Goal: Check status: Check status

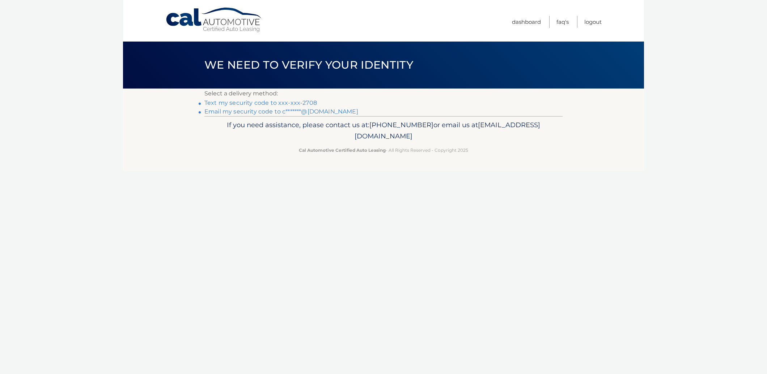
click at [276, 99] on link "Text my security code to xxx-xxx-2708" at bounding box center [260, 102] width 112 height 7
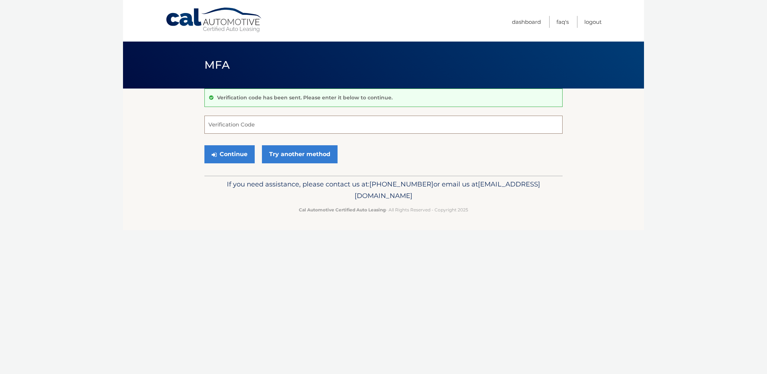
click at [262, 127] on input "Verification Code" at bounding box center [383, 125] width 358 height 18
click at [250, 128] on input "Verification Code" at bounding box center [383, 125] width 358 height 18
type input "648152"
click at [221, 147] on button "Continue" at bounding box center [229, 154] width 50 height 18
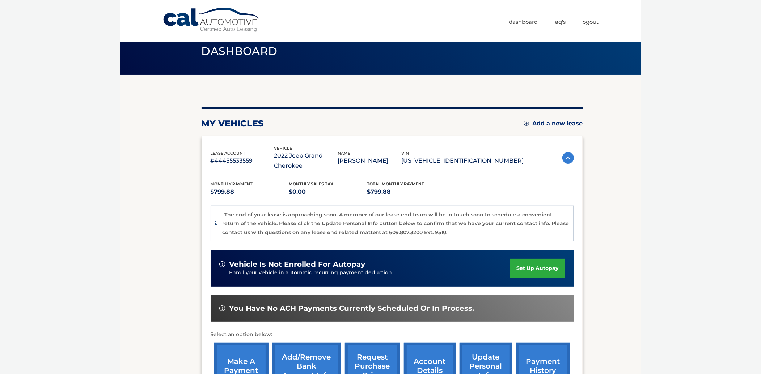
scroll to position [110, 0]
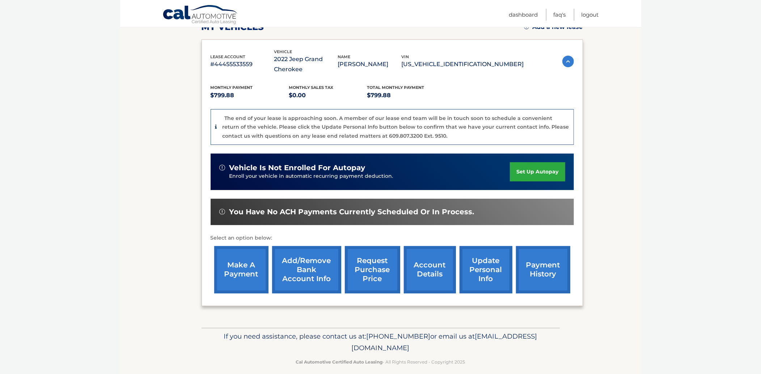
click at [420, 277] on link "account details" at bounding box center [430, 269] width 52 height 47
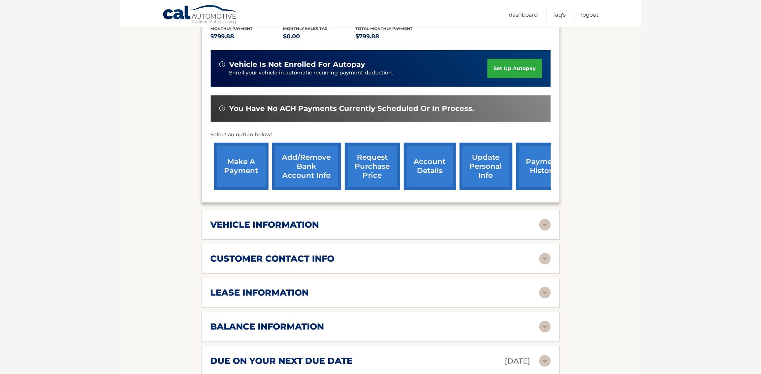
scroll to position [181, 0]
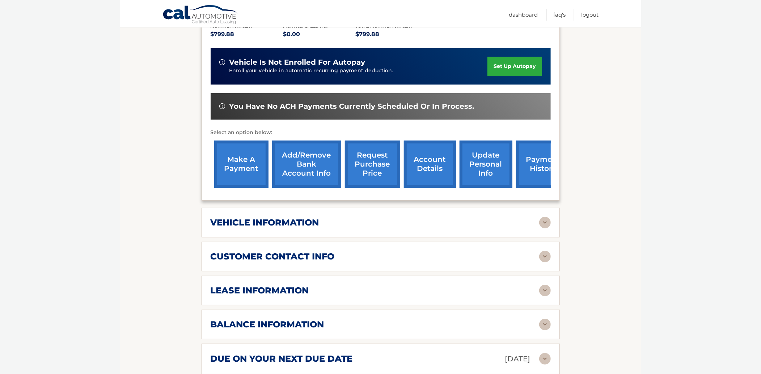
click at [290, 293] on h2 "lease information" at bounding box center [260, 290] width 98 height 11
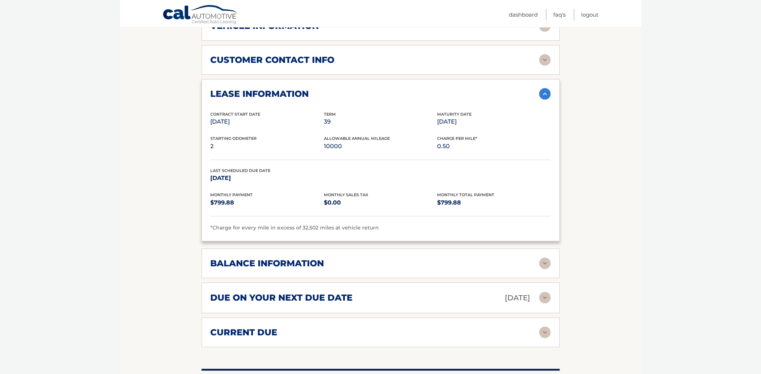
scroll to position [382, 0]
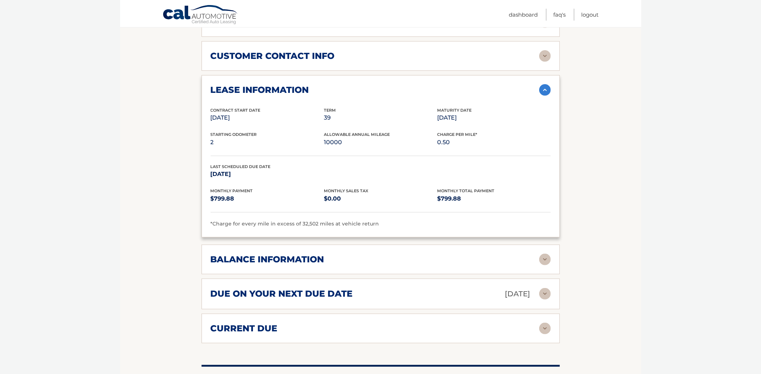
click at [324, 262] on div "balance information" at bounding box center [375, 259] width 328 height 11
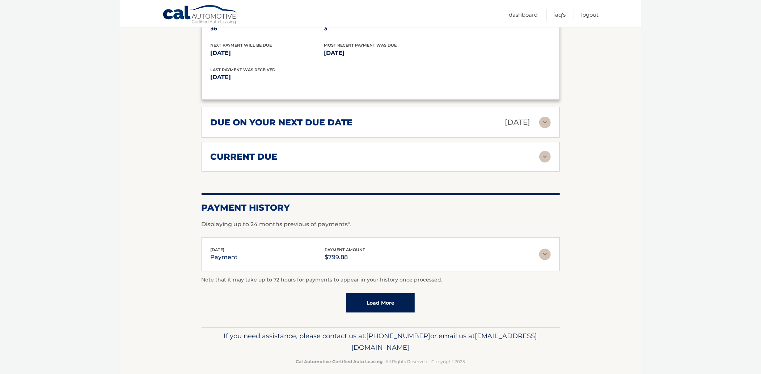
scroll to position [645, 0]
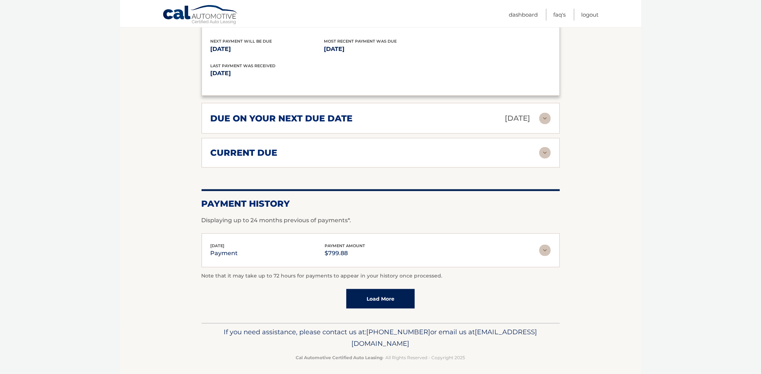
click at [293, 151] on div "current due" at bounding box center [375, 153] width 328 height 11
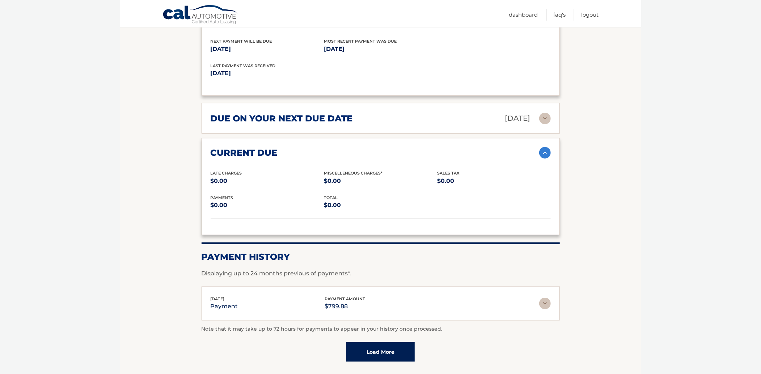
click at [379, 117] on div "due on your next due date Sep 13, 2025" at bounding box center [375, 118] width 328 height 13
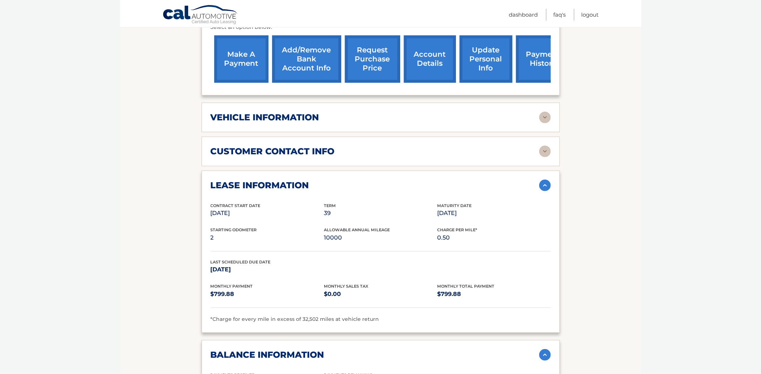
scroll to position [285, 0]
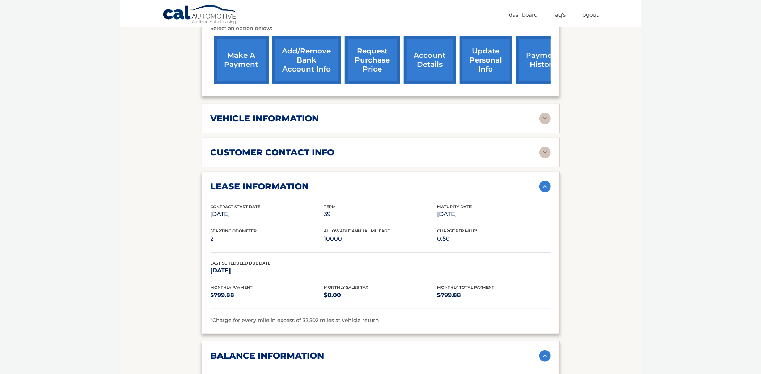
click at [432, 63] on link "account details" at bounding box center [430, 60] width 52 height 47
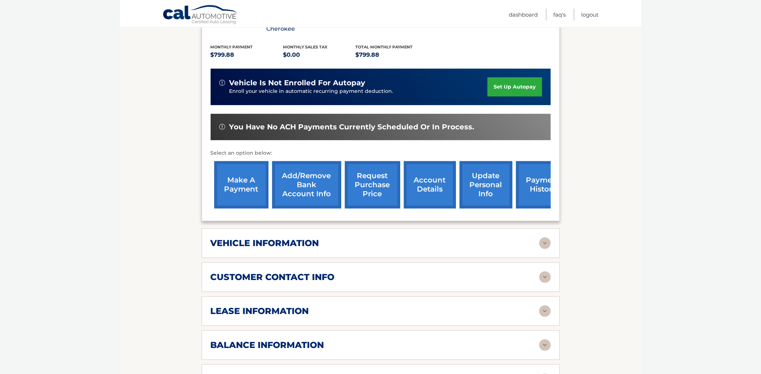
scroll to position [161, 0]
click at [381, 188] on link "request purchase price" at bounding box center [372, 184] width 55 height 47
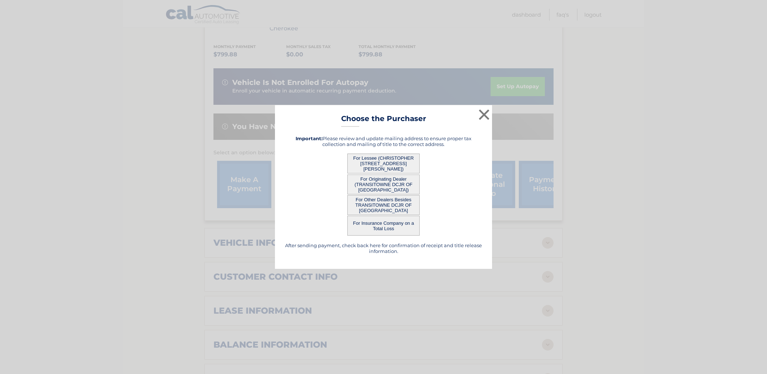
click at [382, 207] on button "For Other Dealers Besides TRANSITOWNE DCJR OF [GEOGRAPHIC_DATA]" at bounding box center [383, 205] width 72 height 20
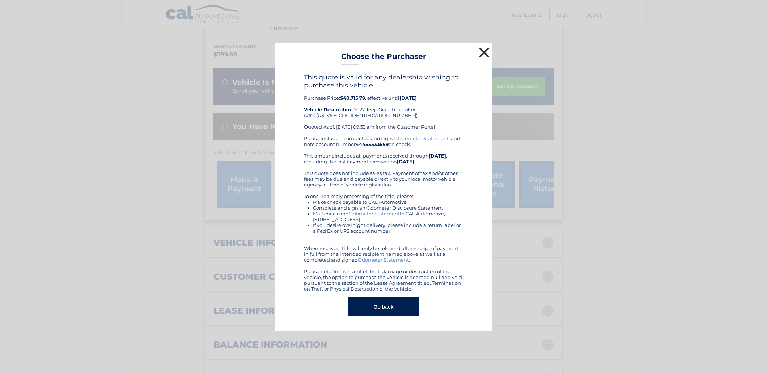
click at [483, 56] on button "×" at bounding box center [484, 52] width 14 height 14
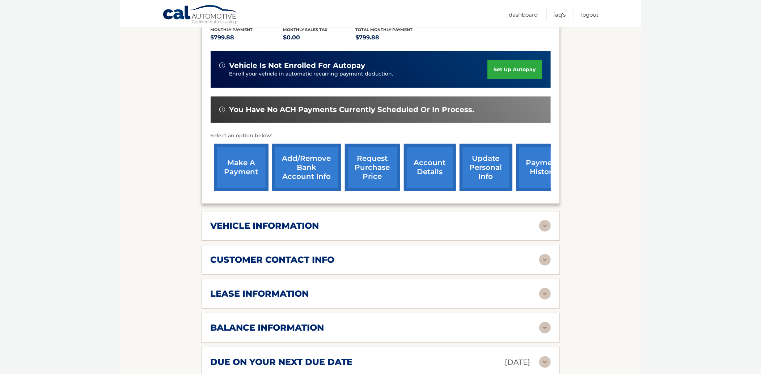
scroll to position [191, 0]
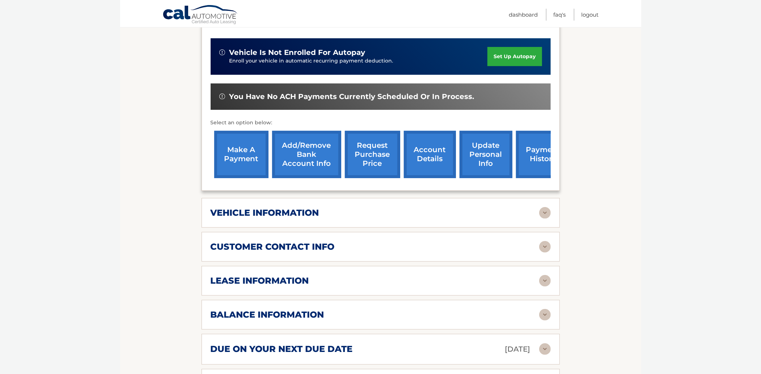
click at [319, 211] on h2 "vehicle information" at bounding box center [265, 213] width 109 height 11
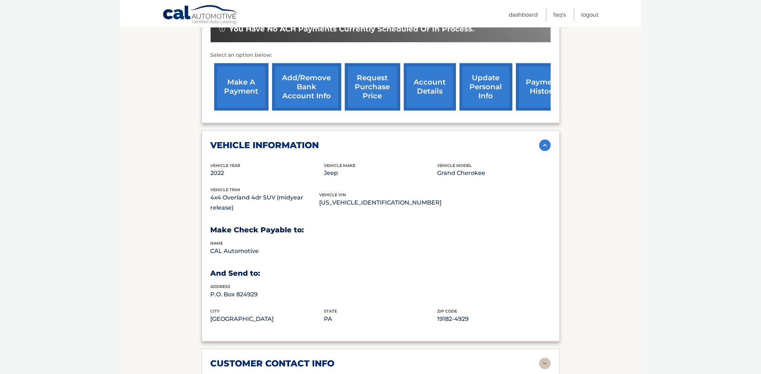
scroll to position [321, 0]
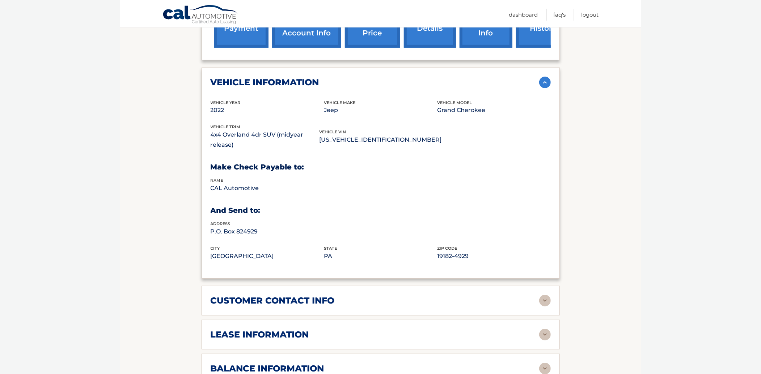
click at [308, 334] on div "lease information" at bounding box center [381, 335] width 340 height 12
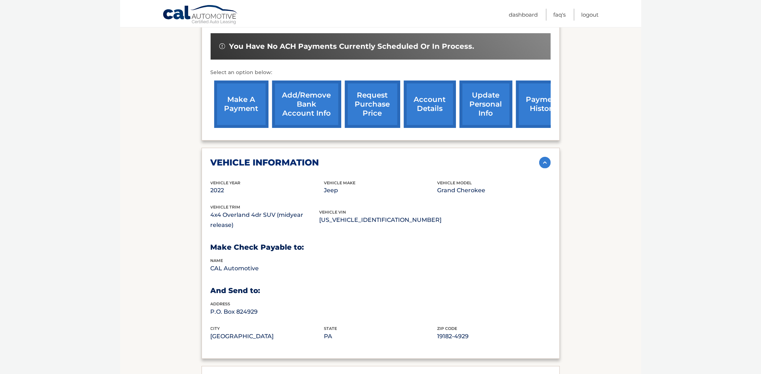
scroll to position [0, 0]
